Goal: Information Seeking & Learning: Learn about a topic

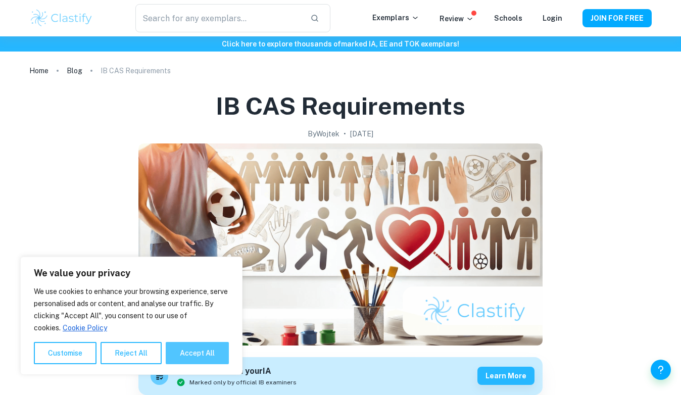
click at [198, 356] on button "Accept All" at bounding box center [197, 353] width 63 height 22
checkbox input "true"
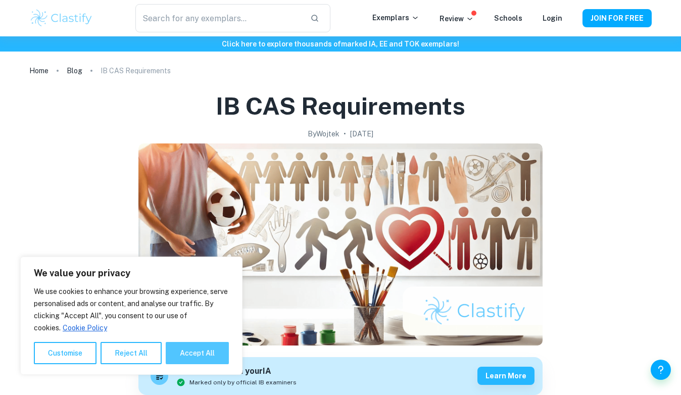
checkbox input "true"
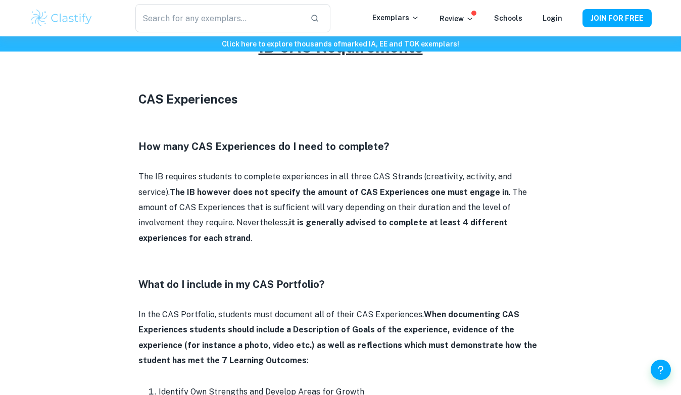
scroll to position [469, 0]
drag, startPoint x: 353, startPoint y: 224, endPoint x: 506, endPoint y: 226, distance: 153.1
click at [506, 226] on p "The IB requires students to complete experiences in all three CAS Strands (crea…" at bounding box center [340, 207] width 404 height 77
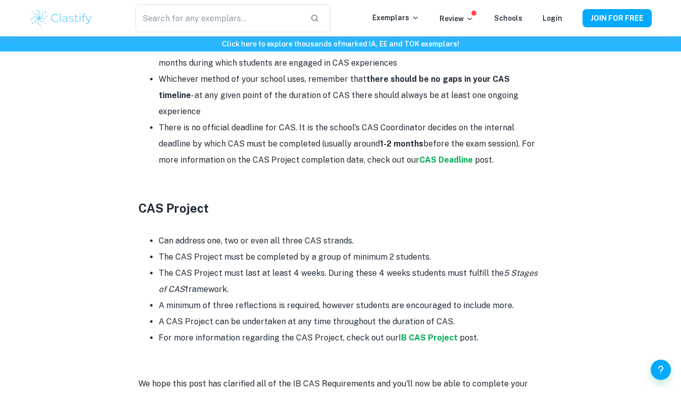
scroll to position [1792, 0]
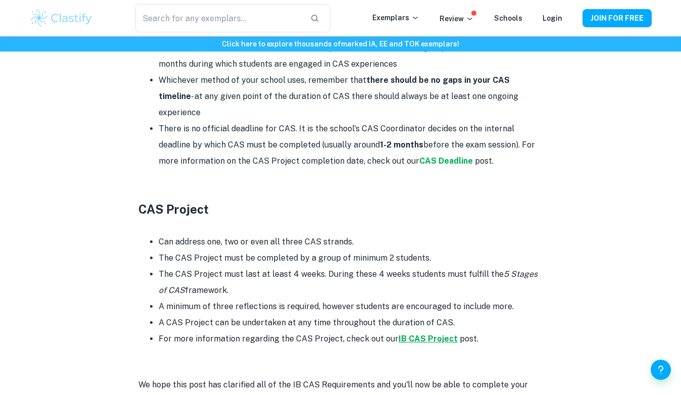
click at [433, 334] on strong "IB CAS Project" at bounding box center [428, 339] width 59 height 10
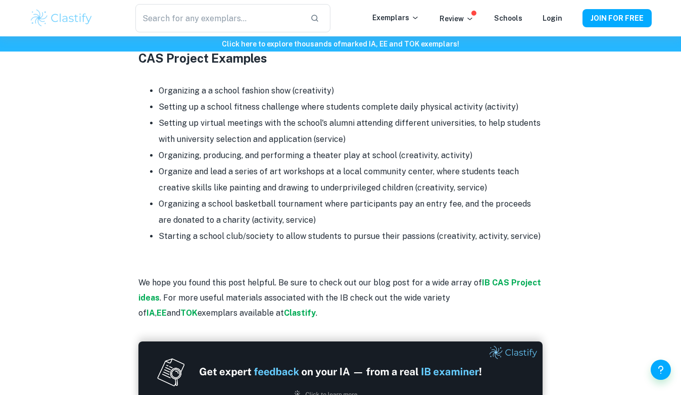
scroll to position [1132, 0]
